Goal: Information Seeking & Learning: Learn about a topic

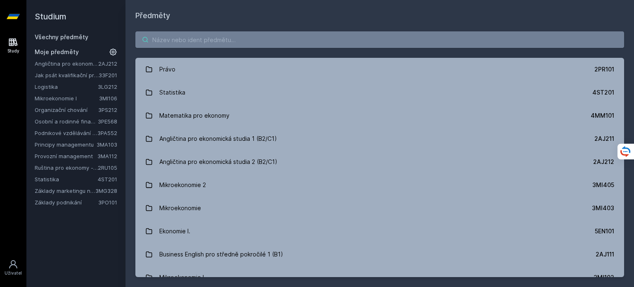
click at [237, 35] on input "search" at bounding box center [379, 39] width 488 height 17
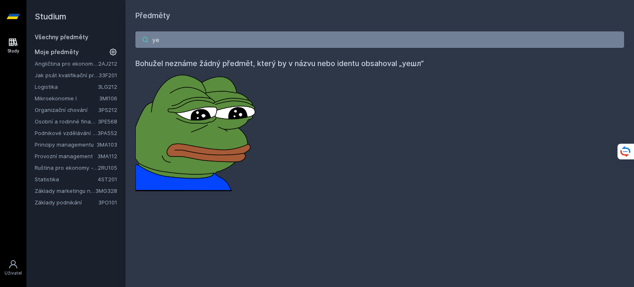
type input "у"
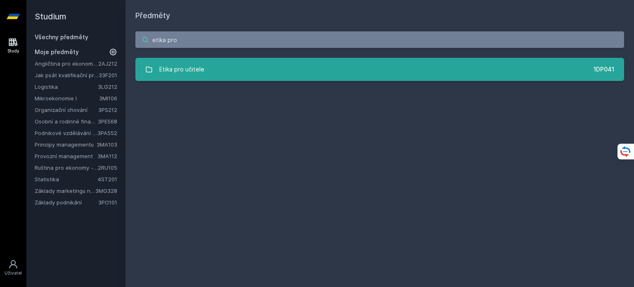
type input "etika pro"
click at [245, 61] on link "Etika pro učitele 1DP041" at bounding box center [379, 69] width 488 height 23
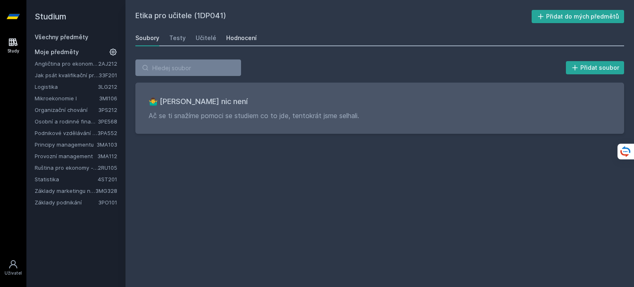
click at [237, 40] on div "Hodnocení" at bounding box center [241, 38] width 31 height 8
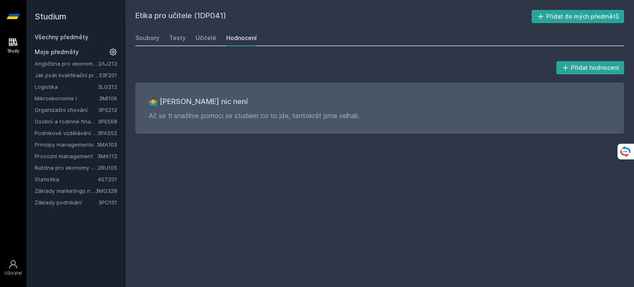
click at [68, 38] on link "Všechny předměty" at bounding box center [62, 36] width 54 height 7
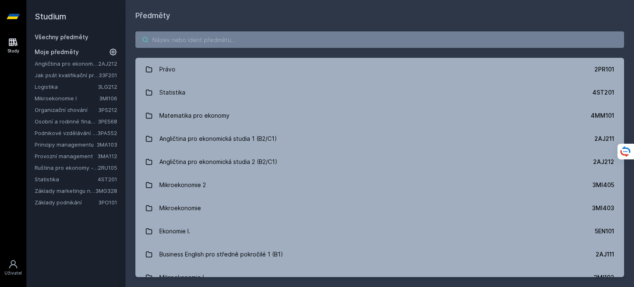
click at [161, 42] on input "search" at bounding box center [379, 39] width 488 height 17
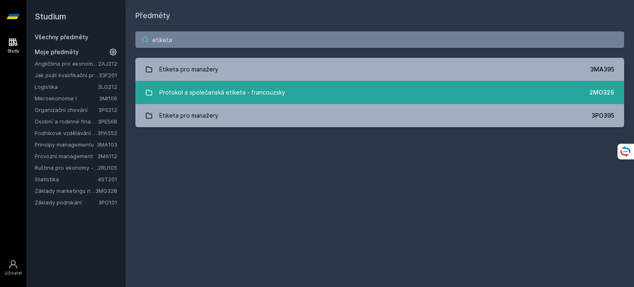
type input "etiketa"
click at [345, 95] on link "Protokol a společenská etiketa - francouzsky 2MO326" at bounding box center [379, 92] width 488 height 23
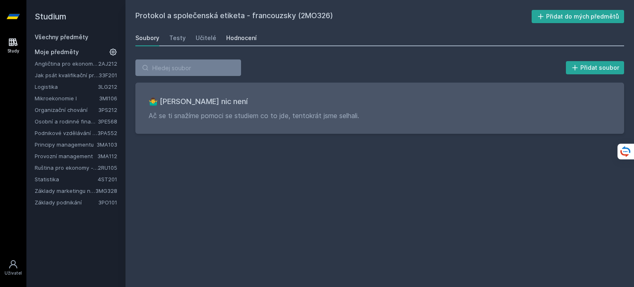
click at [243, 40] on div "Hodnocení" at bounding box center [241, 38] width 31 height 8
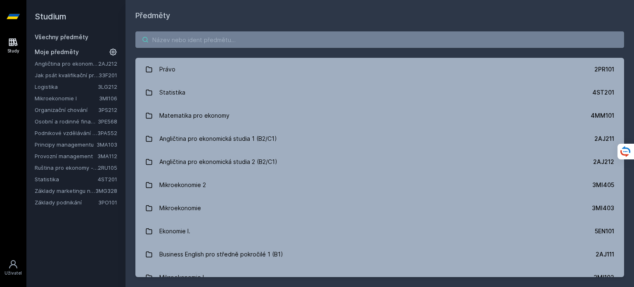
click at [201, 35] on input "search" at bounding box center [379, 39] width 488 height 17
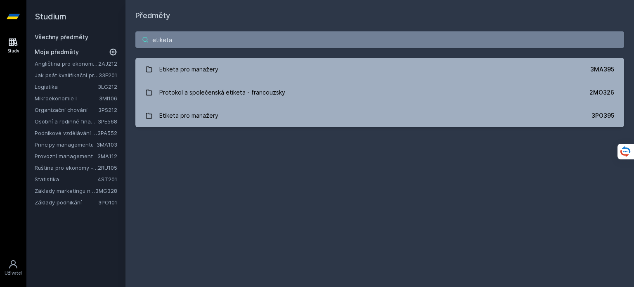
type input "etiketa"
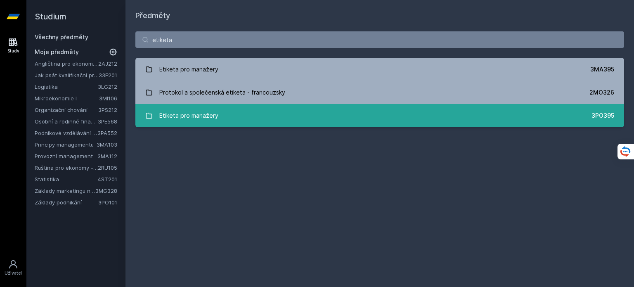
click at [359, 122] on link "Etiketa pro manažery 3PO395" at bounding box center [379, 115] width 488 height 23
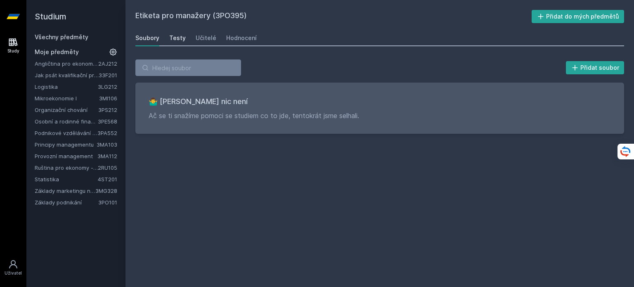
click at [177, 38] on div "Testy" at bounding box center [177, 38] width 17 height 8
click at [203, 37] on div "Učitelé" at bounding box center [206, 38] width 21 height 8
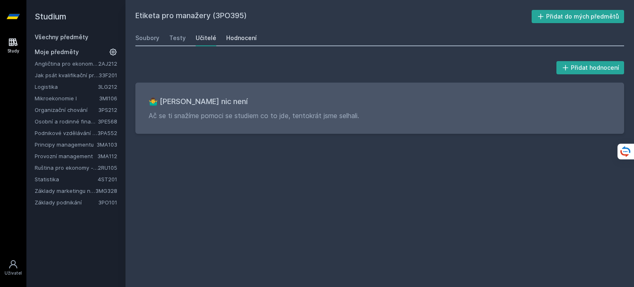
click at [238, 38] on div "Hodnocení" at bounding box center [241, 38] width 31 height 8
